Goal: Task Accomplishment & Management: Manage account settings

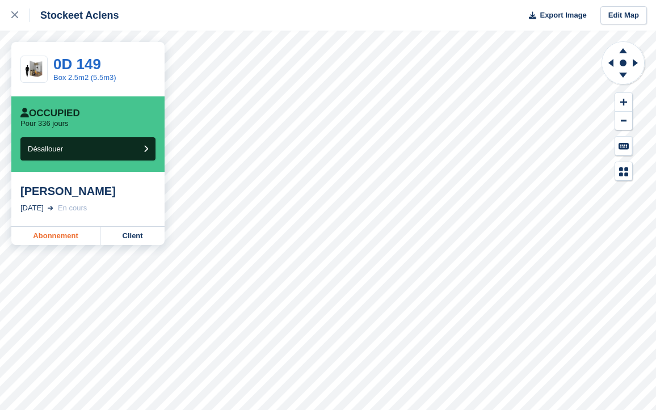
click at [57, 237] on link "Abonnement" at bounding box center [55, 236] width 89 height 18
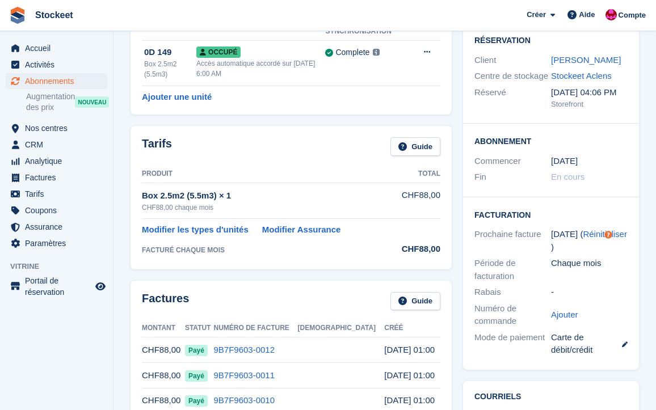
scroll to position [79, 0]
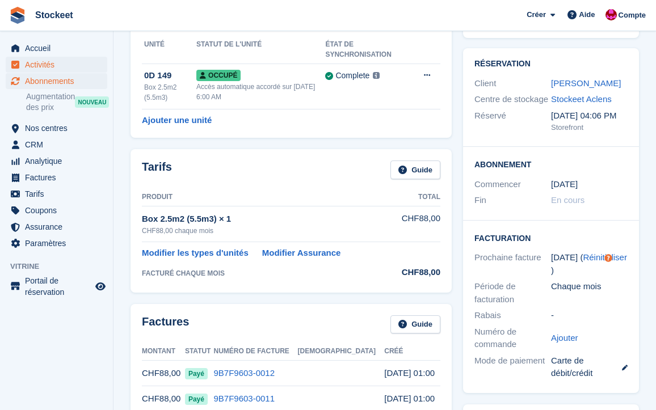
click at [47, 67] on span "Activités" at bounding box center [59, 65] width 68 height 16
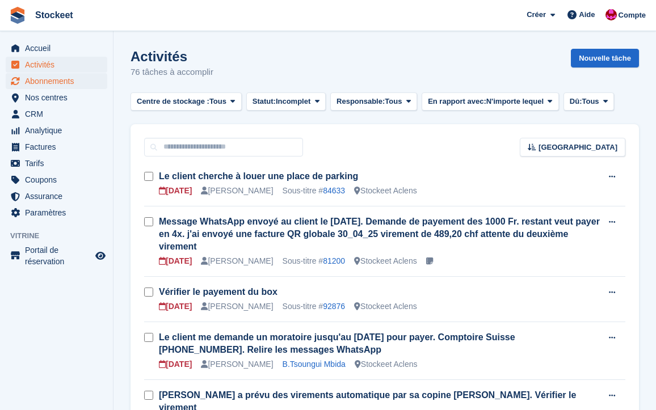
click at [53, 86] on span "Abonnements" at bounding box center [59, 81] width 68 height 16
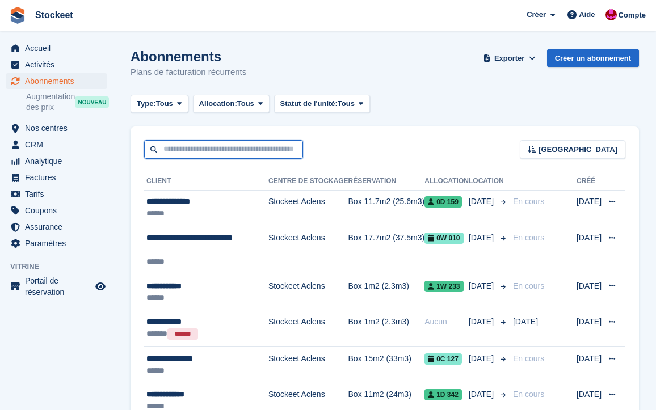
click at [203, 151] on input "text" at bounding box center [223, 149] width 159 height 19
type input "******"
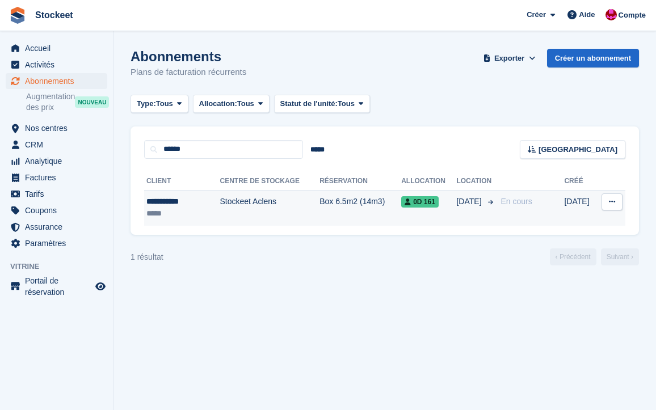
click at [192, 208] on div "*****" at bounding box center [175, 214] width 58 height 12
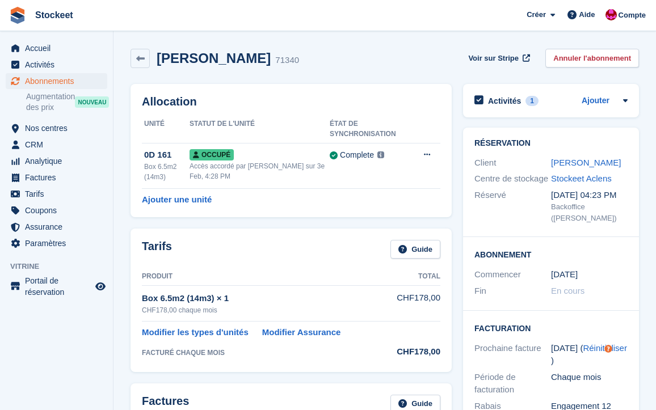
scroll to position [216, 0]
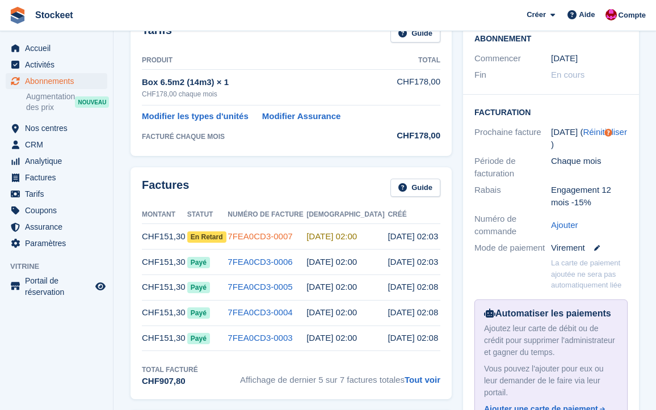
click at [263, 233] on link "7FEA0CD3-0007" at bounding box center [260, 237] width 65 height 10
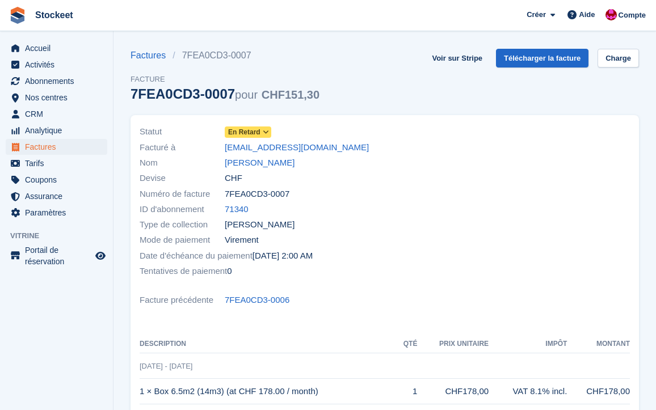
click at [266, 134] on icon at bounding box center [266, 132] width 6 height 7
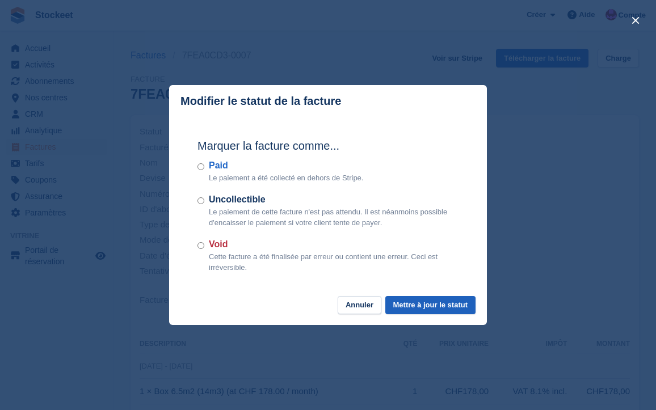
click at [427, 299] on button "Mettre à jour le statut" at bounding box center [430, 305] width 90 height 19
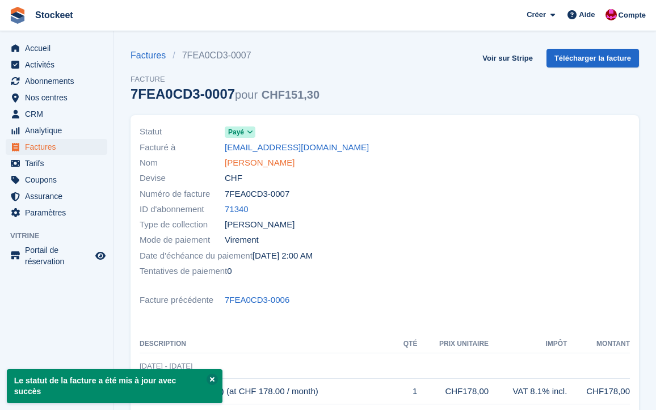
click at [249, 167] on link "Alfred EGLI" at bounding box center [260, 163] width 70 height 13
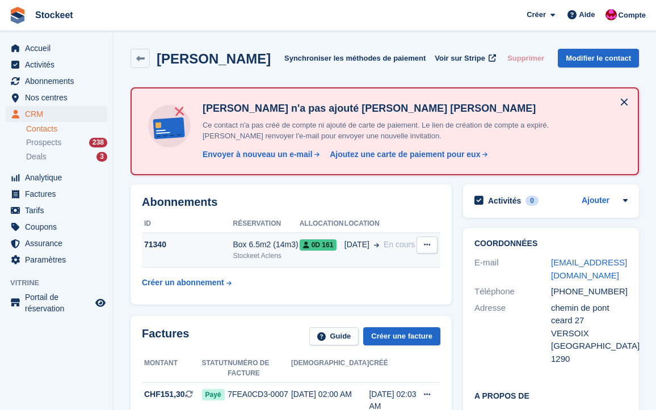
click at [203, 241] on div "71340" at bounding box center [187, 245] width 91 height 12
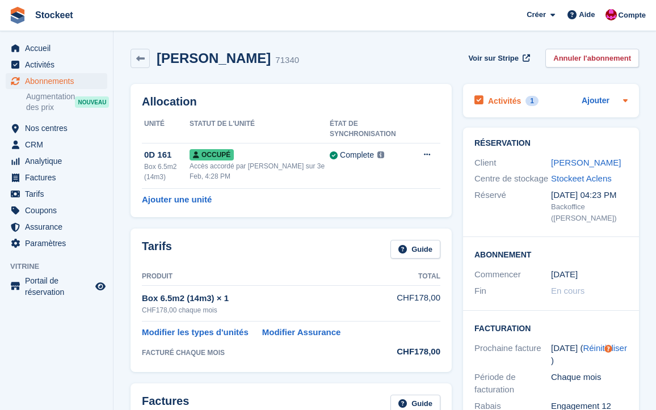
click at [508, 104] on h2 "Activités" at bounding box center [504, 101] width 33 height 10
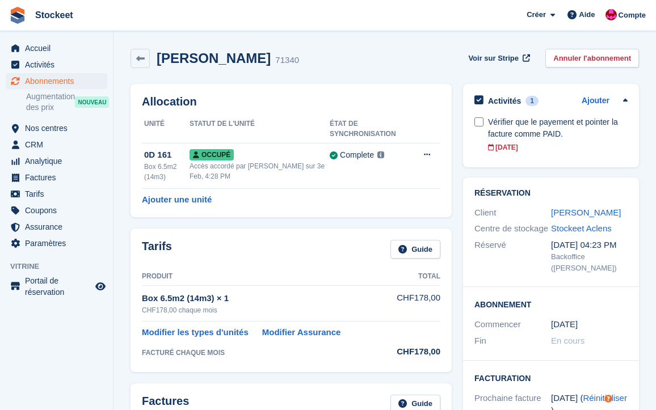
scroll to position [17, 0]
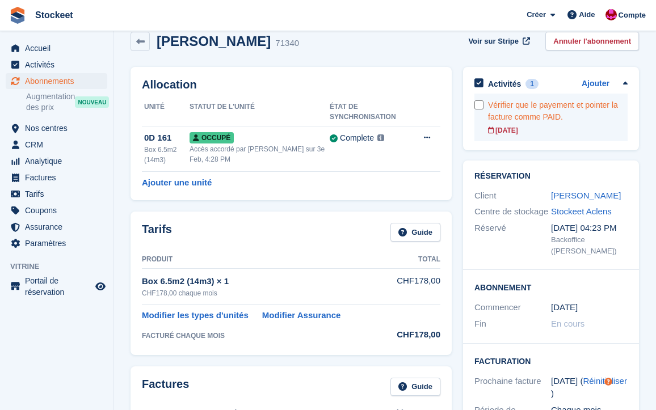
click at [554, 115] on div "Vérifier que le payement et pointer la facture comme PAID." at bounding box center [558, 111] width 140 height 24
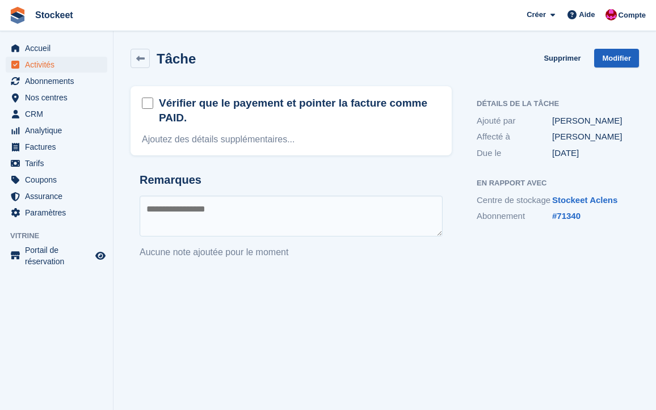
click at [614, 58] on link "Modifier" at bounding box center [616, 58] width 45 height 19
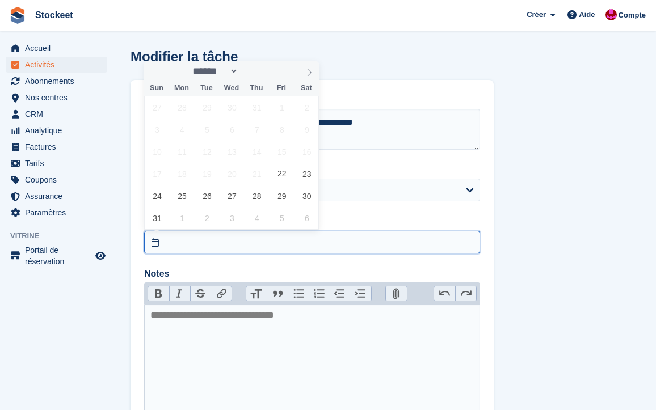
click at [188, 249] on input "text" at bounding box center [312, 242] width 336 height 23
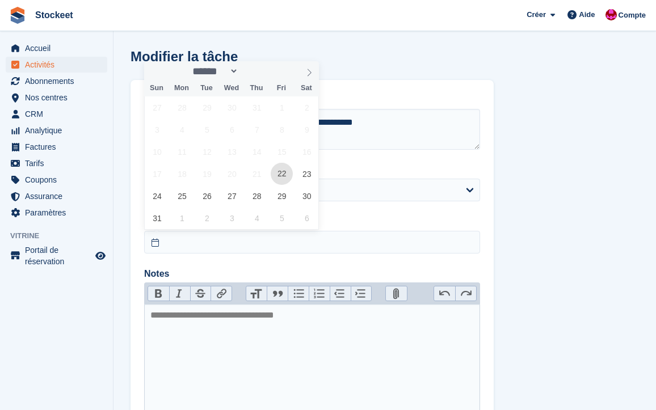
click at [279, 173] on span "22" at bounding box center [282, 174] width 22 height 22
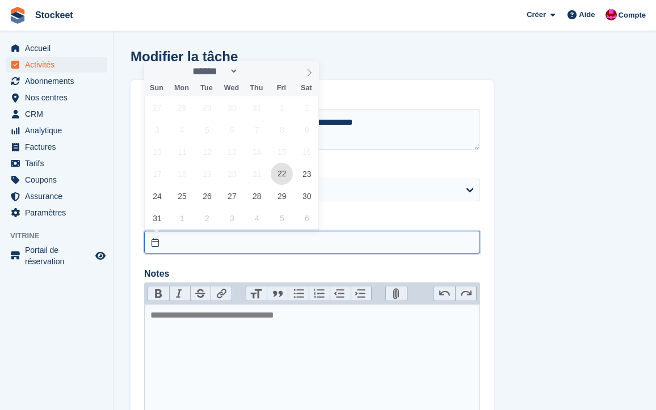
type input "**********"
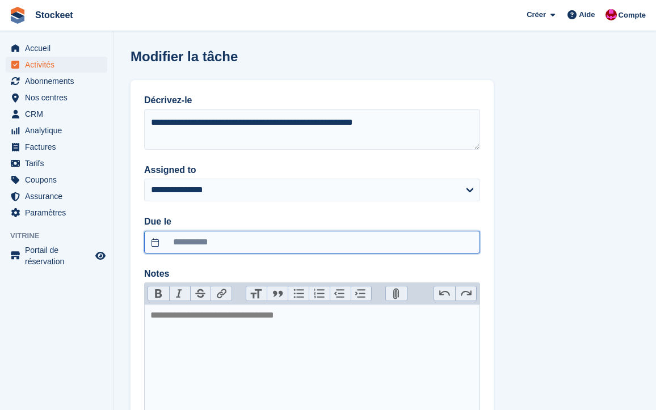
click at [288, 249] on input "**********" at bounding box center [312, 242] width 336 height 23
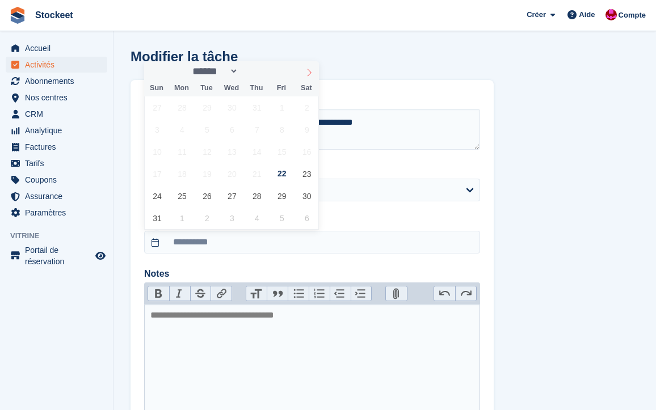
click at [311, 70] on icon at bounding box center [309, 73] width 8 height 8
select select "*"
click at [191, 174] on span "22" at bounding box center [182, 174] width 22 height 22
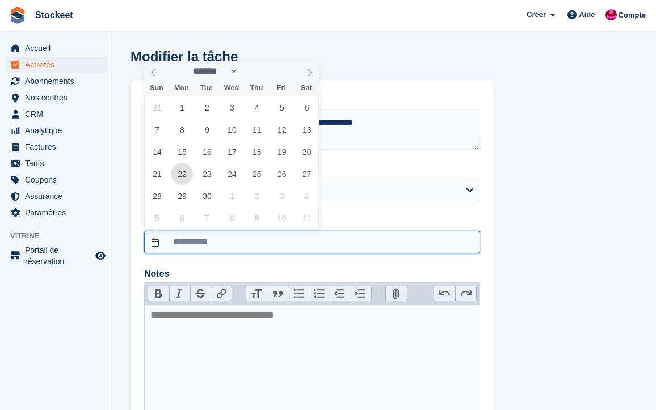
type input "**********"
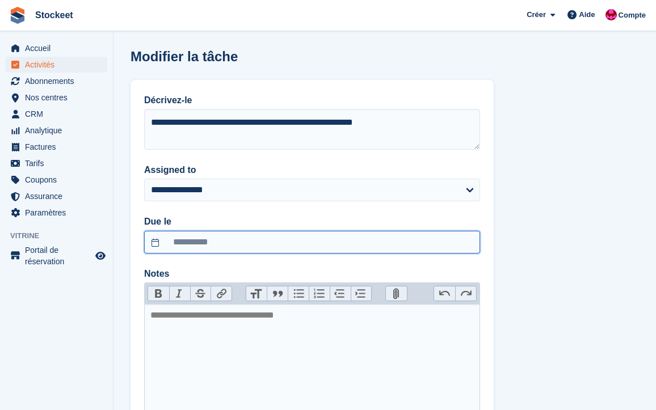
scroll to position [86, 0]
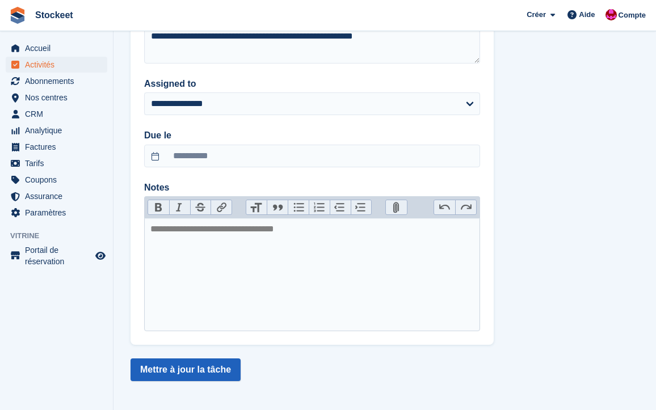
click at [216, 371] on button "Mettre à jour la tâche" at bounding box center [186, 370] width 110 height 23
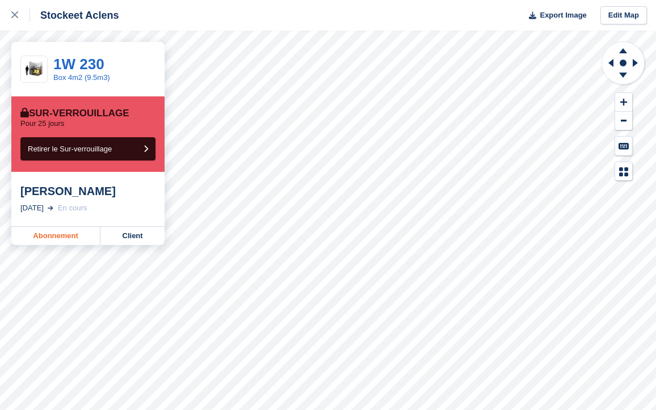
click at [66, 243] on link "Abonnement" at bounding box center [55, 236] width 89 height 18
click at [51, 233] on link "Abonnement" at bounding box center [55, 236] width 89 height 18
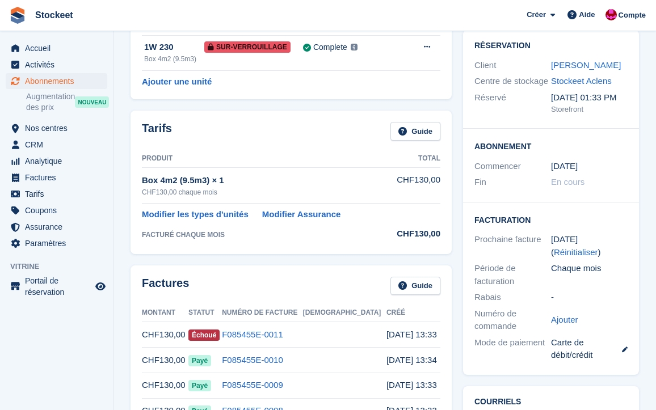
scroll to position [207, 0]
